Goal: Information Seeking & Learning: Learn about a topic

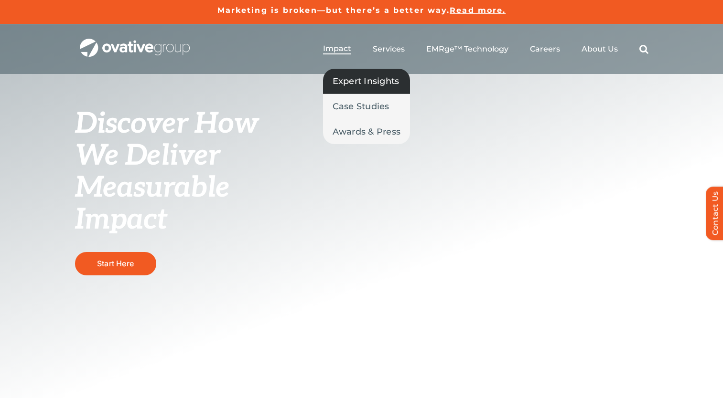
click at [360, 82] on span "Expert Insights" at bounding box center [365, 80] width 67 height 13
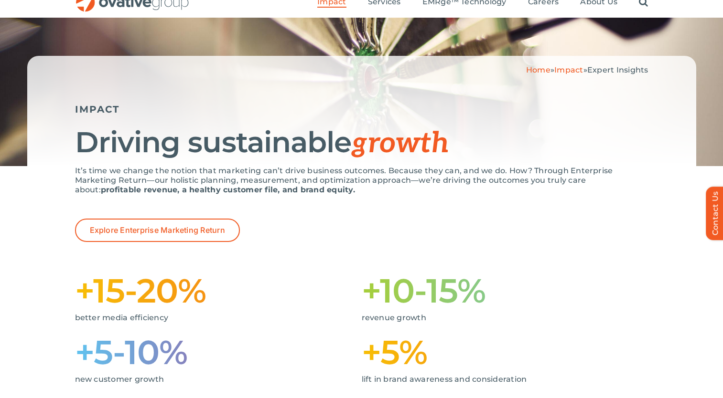
scroll to position [472, 0]
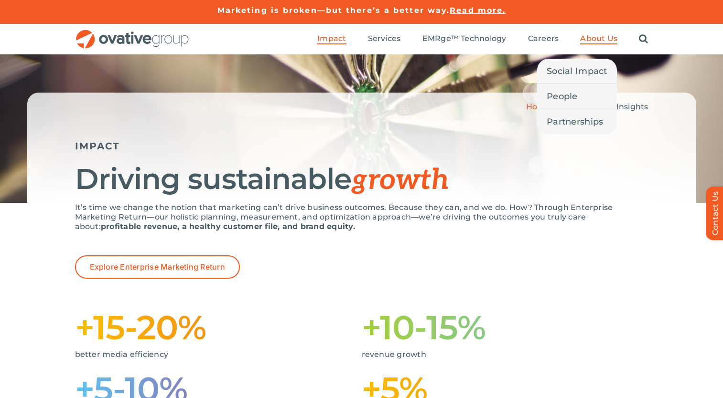
click at [593, 38] on span "About Us" at bounding box center [598, 39] width 37 height 10
